Goal: Find specific page/section: Find specific page/section

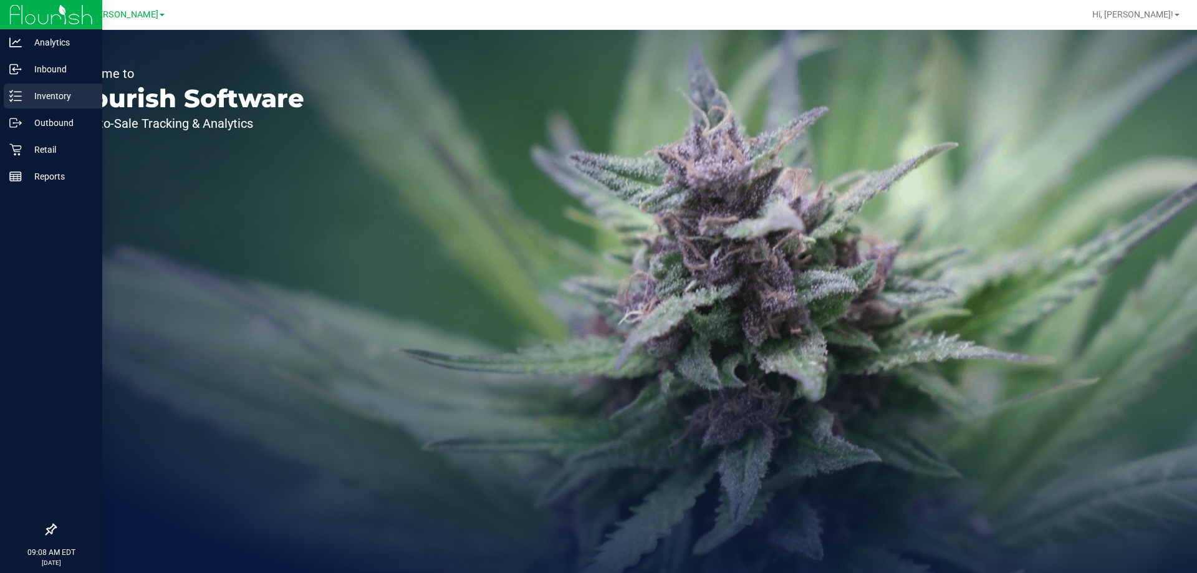
click at [42, 87] on div "Inventory" at bounding box center [53, 96] width 99 height 25
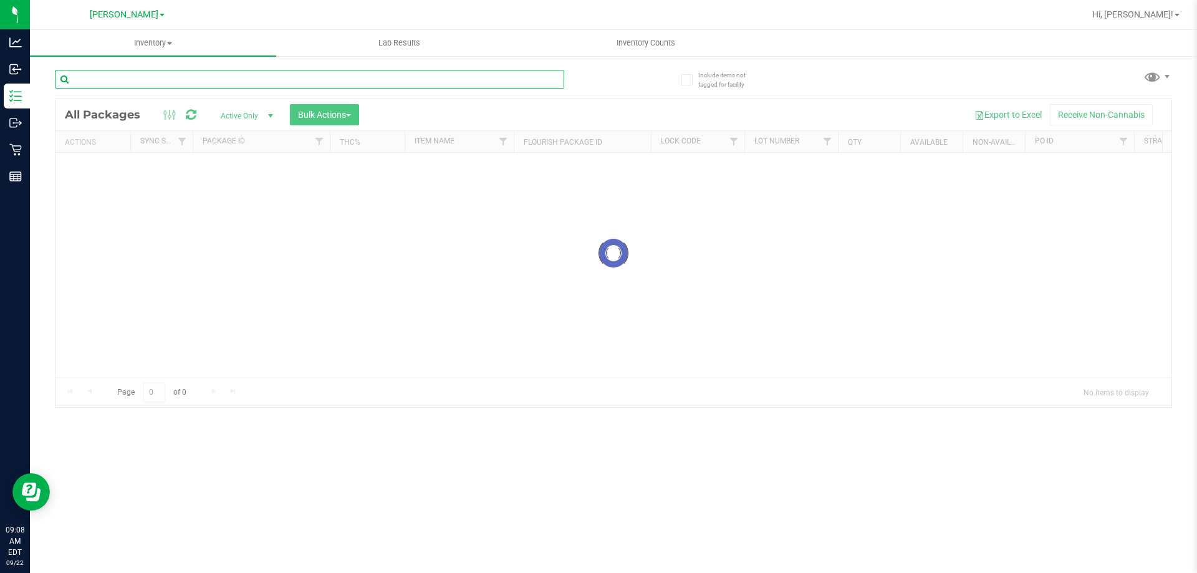
click at [128, 84] on input "text" at bounding box center [309, 79] width 509 height 19
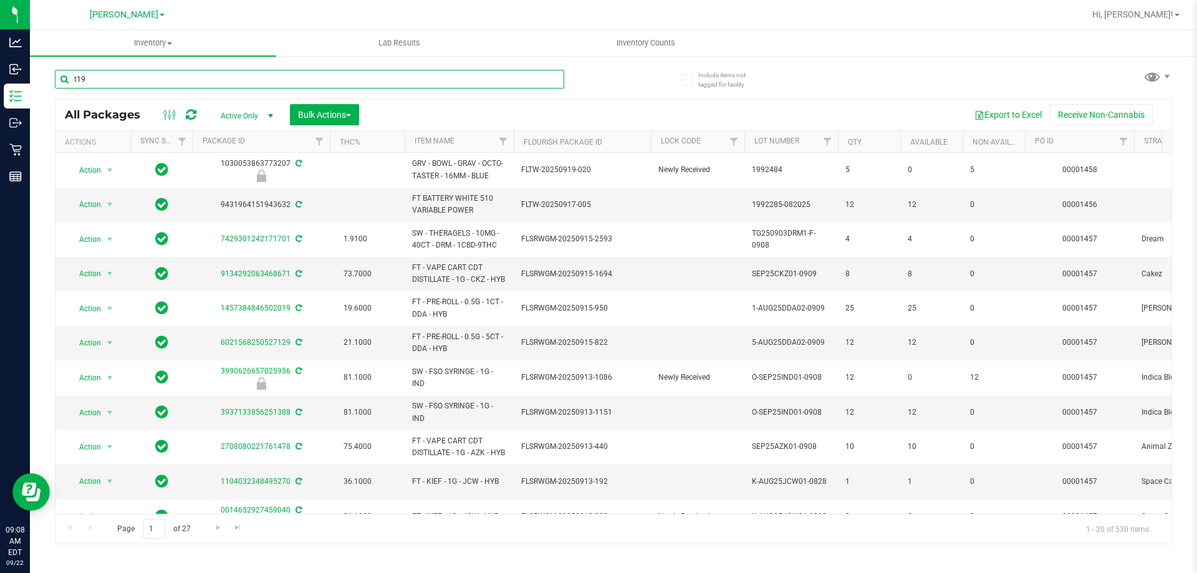
type input "t19"
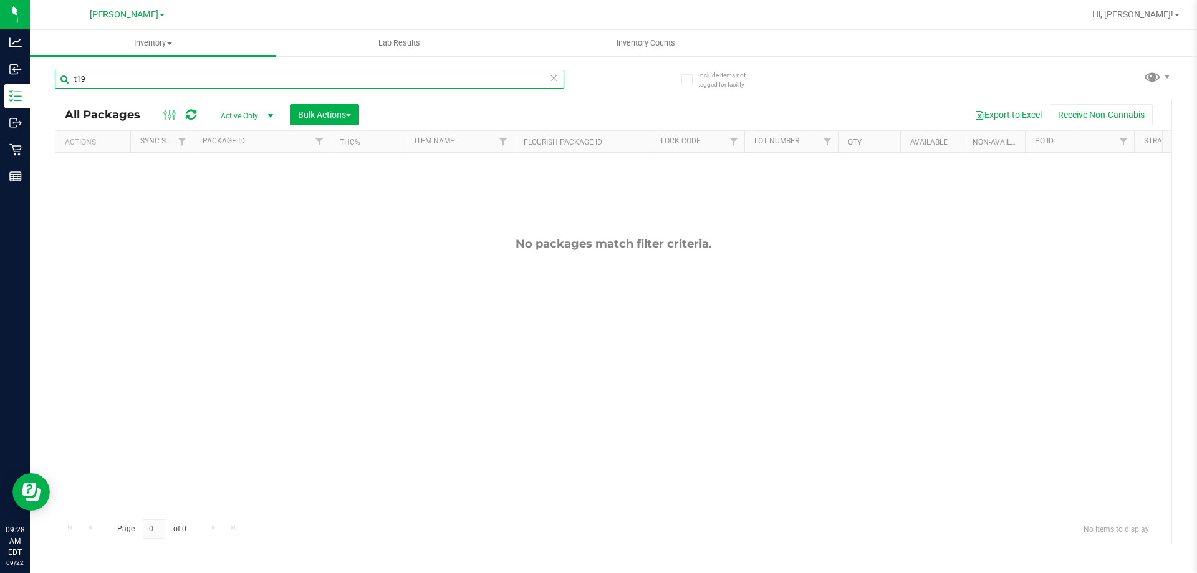
drag, startPoint x: 108, startPoint y: 75, endPoint x: 728, endPoint y: 17, distance: 622.5
click at [23, 80] on div "Analytics Inbound Inventory Outbound Retail Reports 09:28 AM EDT [DATE] 09/22 […" at bounding box center [598, 286] width 1197 height 573
type input "crumb"
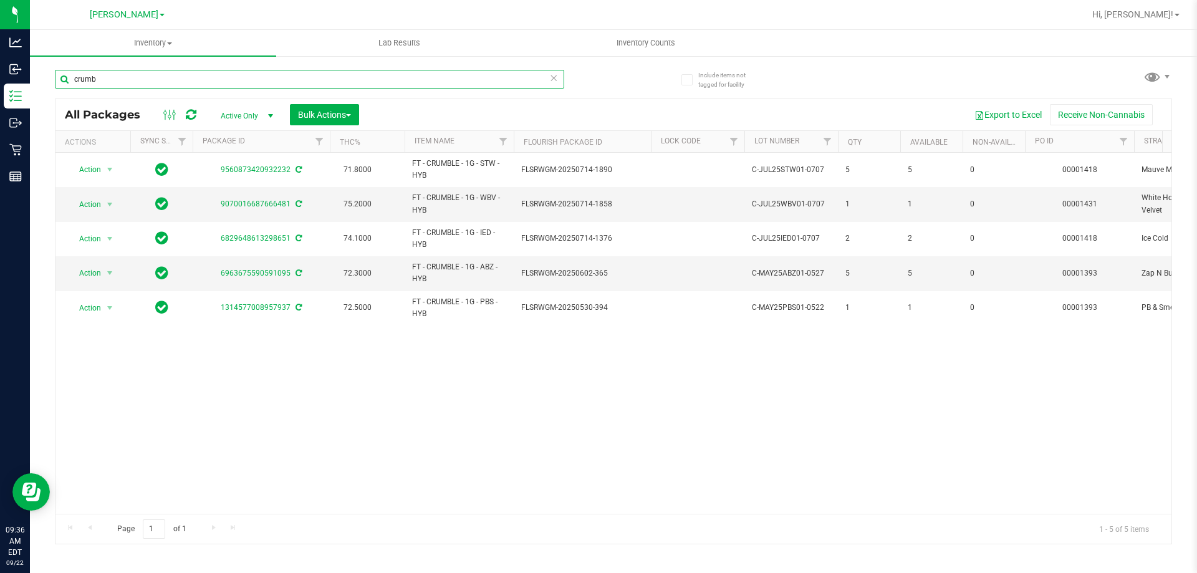
drag, startPoint x: 135, startPoint y: 79, endPoint x: 51, endPoint y: 66, distance: 84.5
click at [51, 66] on div "Include items not tagged for facility crumb All Packages Active Only Active Onl…" at bounding box center [613, 245] width 1167 height 380
type input "ground"
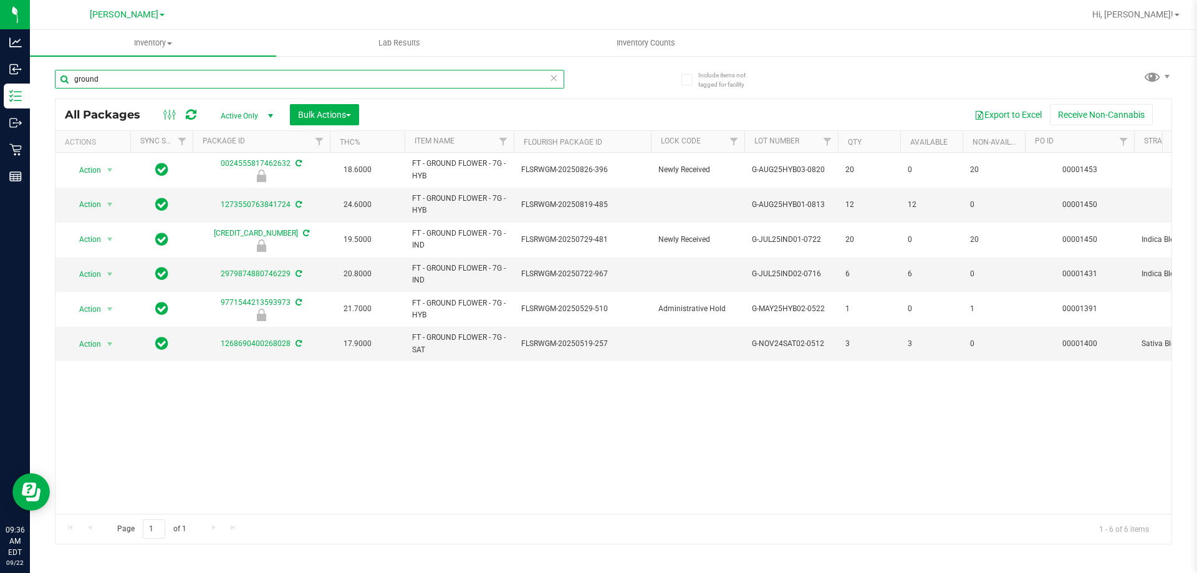
drag, startPoint x: 107, startPoint y: 78, endPoint x: 455, endPoint y: 8, distance: 354.3
click at [42, 59] on div "Analytics Inbound Inventory Outbound Retail Reports 09:36 AM EDT [DATE] 09/22 […" at bounding box center [598, 286] width 1197 height 573
type input "trs"
